Goal: Book appointment/travel/reservation

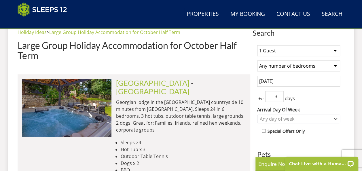
scroll to position [214, 0]
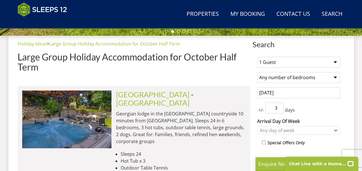
click at [332, 59] on select "1 Guest 2 Guests 3 Guests 4 Guests 5 Guests 6 Guests 7 Guests 8 Guests 9 Guests…" at bounding box center [298, 62] width 83 height 11
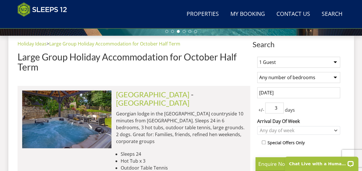
select select "16"
click at [257, 57] on select "1 Guest 2 Guests 3 Guests 4 Guests 5 Guests 6 Guests 7 Guests 8 Guests 9 Guests…" at bounding box center [298, 62] width 83 height 11
click at [264, 110] on span "+/-" at bounding box center [261, 110] width 8 height 7
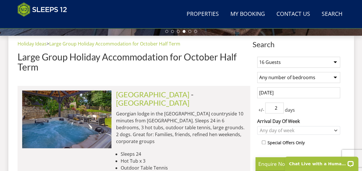
click at [278, 108] on input "2" at bounding box center [274, 107] width 18 height 11
click at [278, 108] on input "1" at bounding box center [274, 107] width 18 height 11
type input "2"
click at [279, 105] on input "2" at bounding box center [274, 107] width 18 height 11
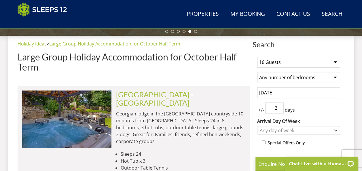
scroll to position [363, 0]
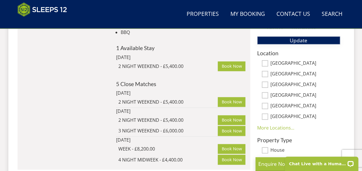
click at [301, 41] on span "Update" at bounding box center [299, 40] width 18 height 7
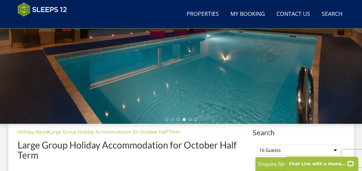
scroll to position [275, 0]
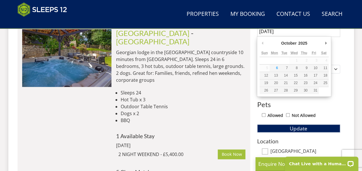
click at [301, 33] on input "[DATE]" at bounding box center [298, 31] width 83 height 11
type input "[DATE]"
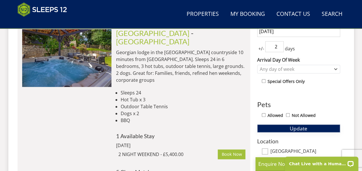
click at [307, 128] on button "Update" at bounding box center [298, 128] width 83 height 8
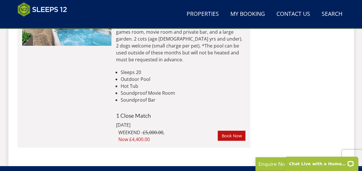
scroll to position [847, 0]
